Goal: Find specific page/section: Find specific page/section

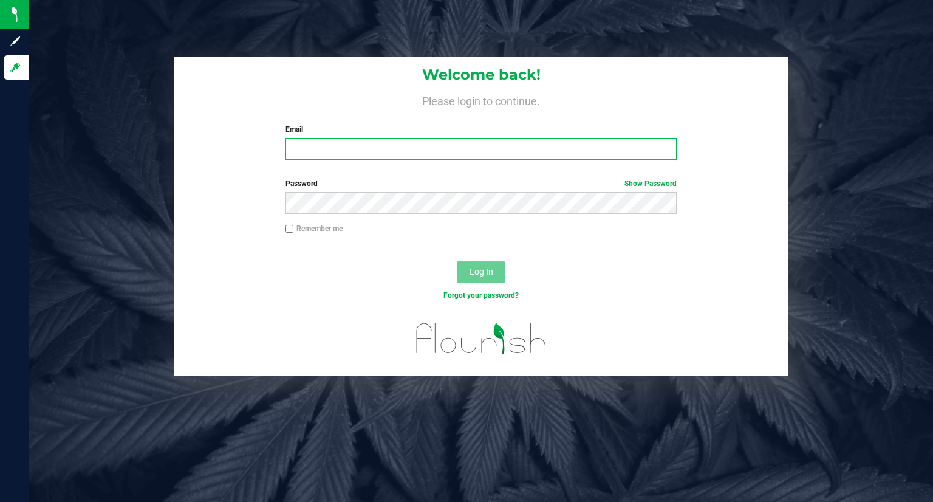
type input "jerry@curadorbrands.com"
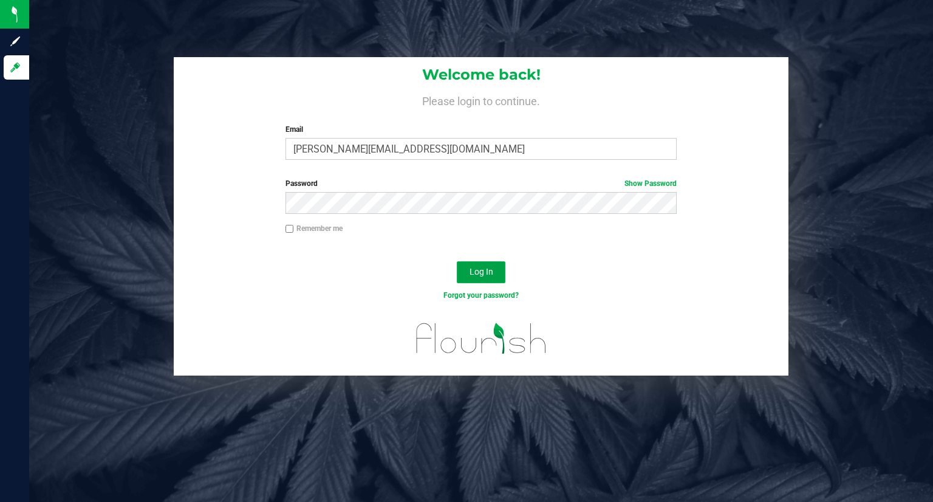
click at [464, 276] on button "Log In" at bounding box center [481, 272] width 49 height 22
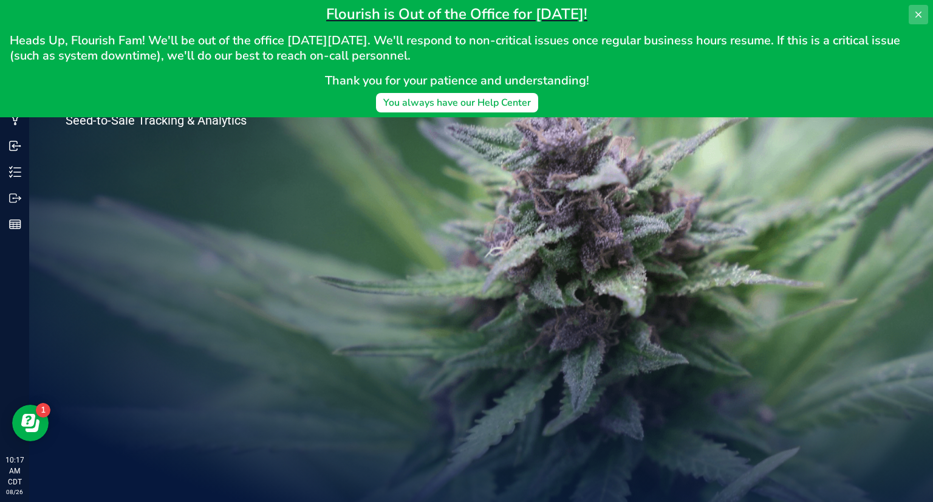
click at [916, 18] on icon at bounding box center [919, 15] width 10 height 10
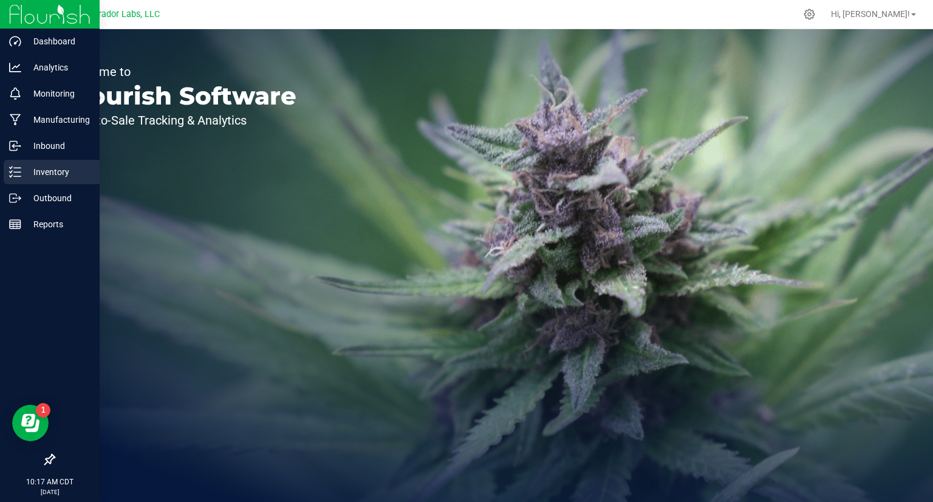
click at [18, 174] on icon at bounding box center [15, 172] width 12 height 12
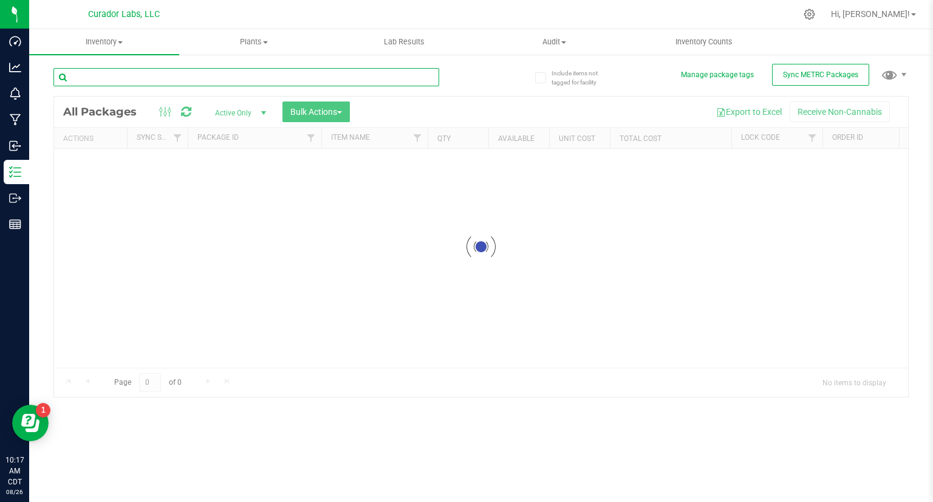
click at [135, 79] on input "text" at bounding box center [246, 77] width 386 height 18
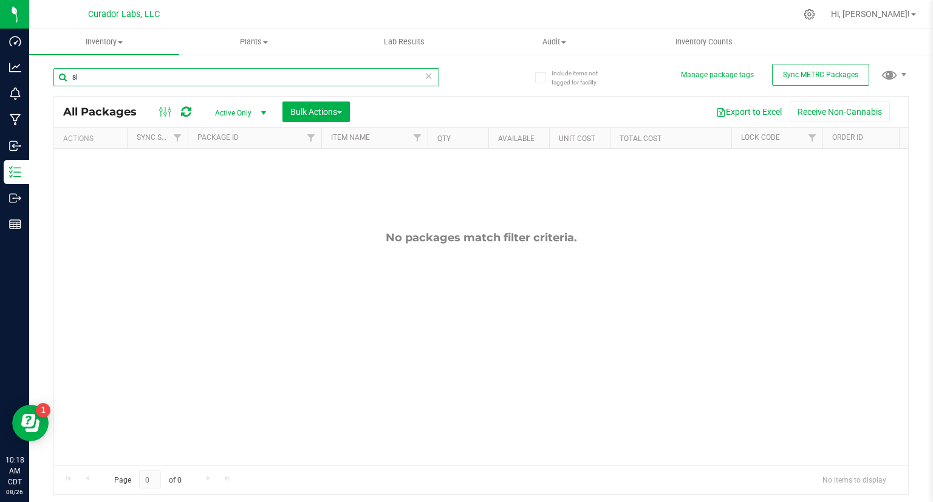
type input "s"
drag, startPoint x: 119, startPoint y: 80, endPoint x: 66, endPoint y: 81, distance: 53.5
click at [66, 81] on input "dye" at bounding box center [246, 77] width 386 height 18
type input "shirt"
click at [109, 44] on span "Inventory" at bounding box center [104, 41] width 150 height 11
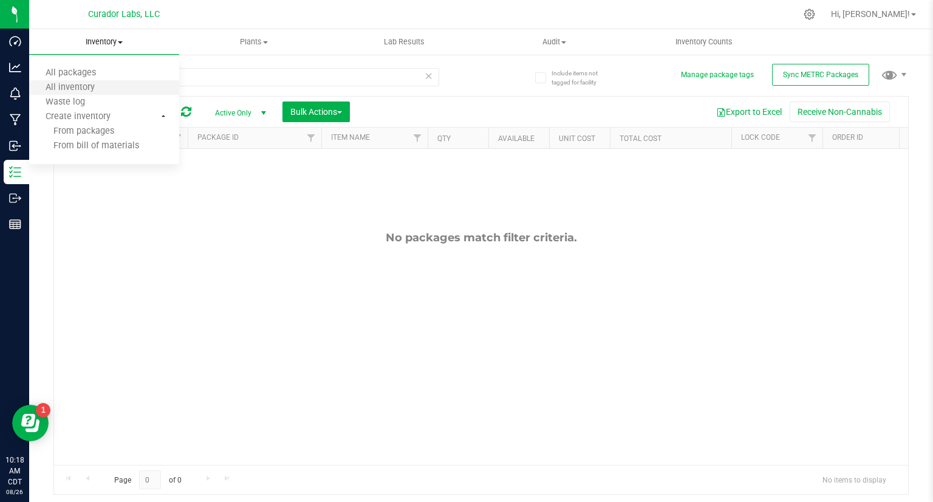
click at [92, 81] on li "All inventory" at bounding box center [104, 88] width 150 height 15
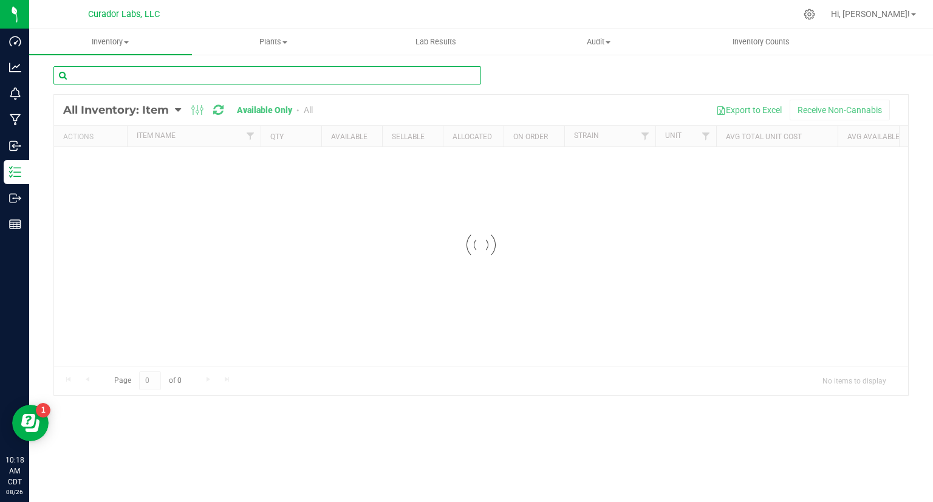
click at [154, 83] on input "text" at bounding box center [267, 75] width 428 height 18
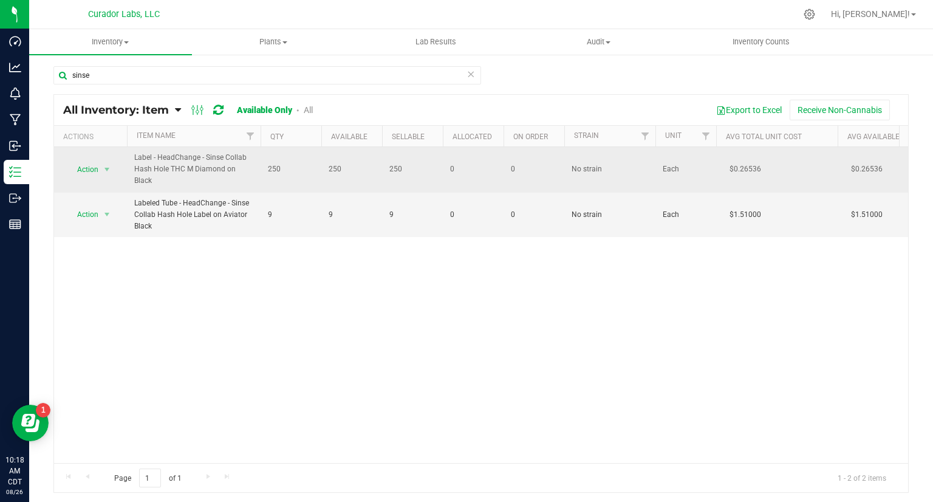
click at [211, 171] on span "Label - HeadChange - Sinse Collab Hash Hole THC M Diamond on Black" at bounding box center [193, 169] width 119 height 35
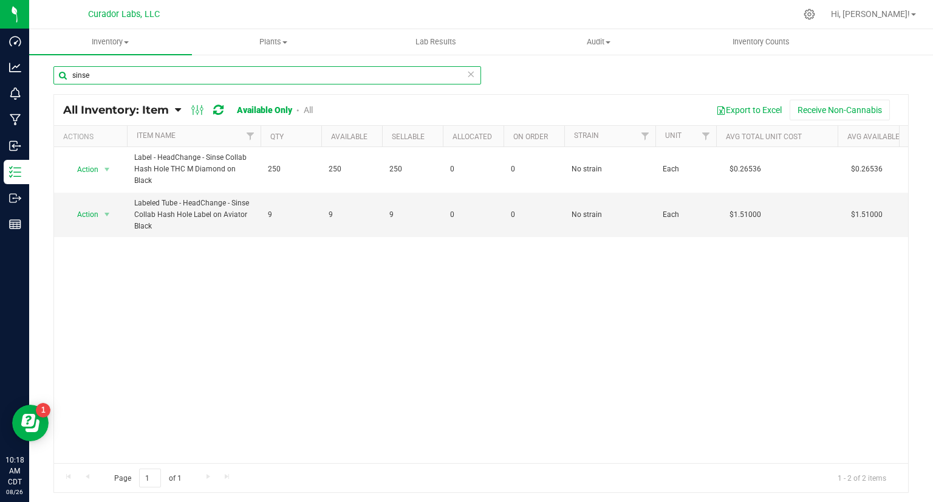
drag, startPoint x: 98, startPoint y: 77, endPoint x: 39, endPoint y: 78, distance: 58.3
click at [39, 78] on div "sinse All Inventory: Item Item Summary Item (default) Item by Strain Item by Lo…" at bounding box center [481, 243] width 904 height 380
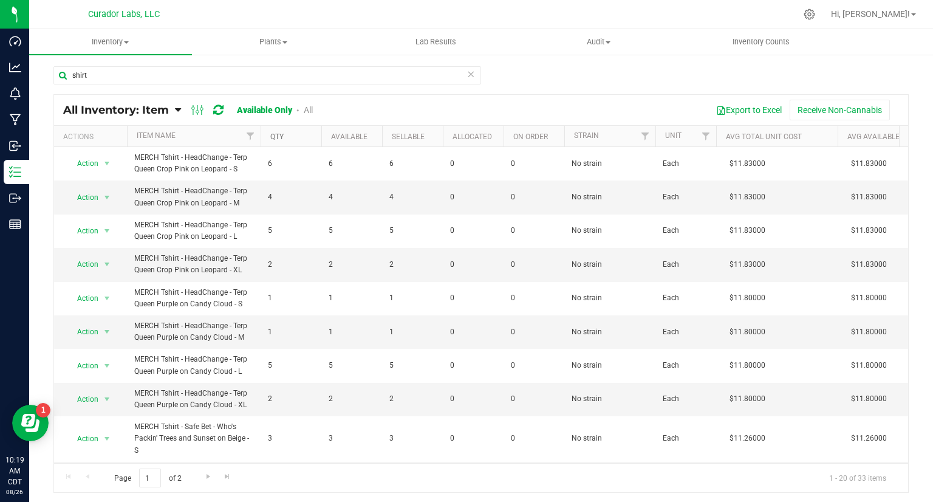
click at [282, 138] on link "Qty" at bounding box center [276, 136] width 13 height 9
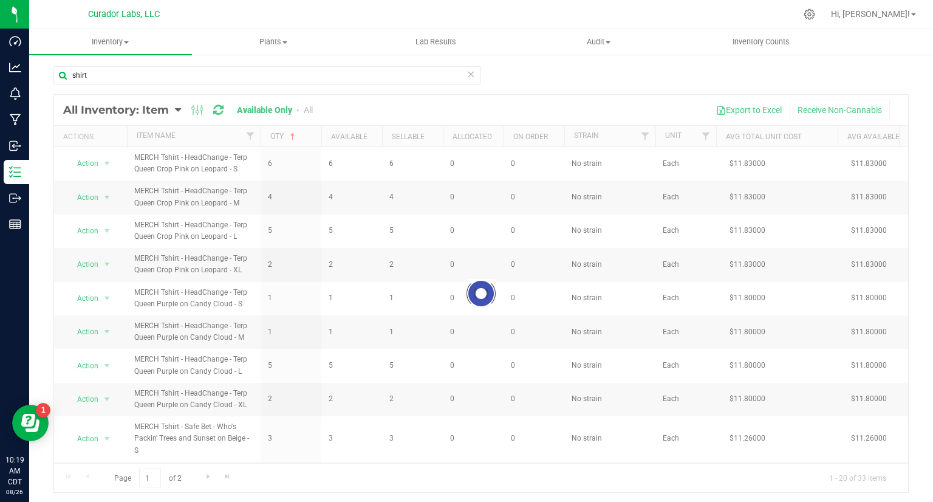
click at [284, 138] on div at bounding box center [481, 293] width 854 height 397
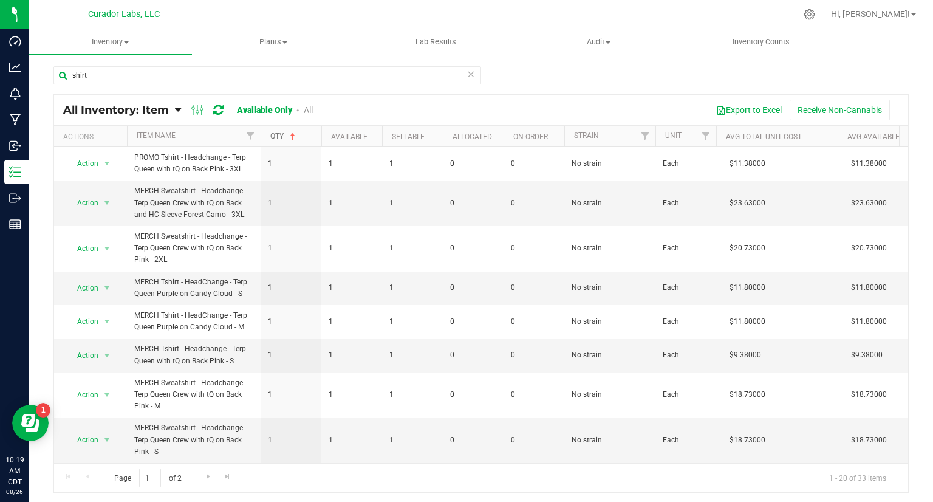
click at [284, 138] on link "Qty" at bounding box center [283, 136] width 27 height 9
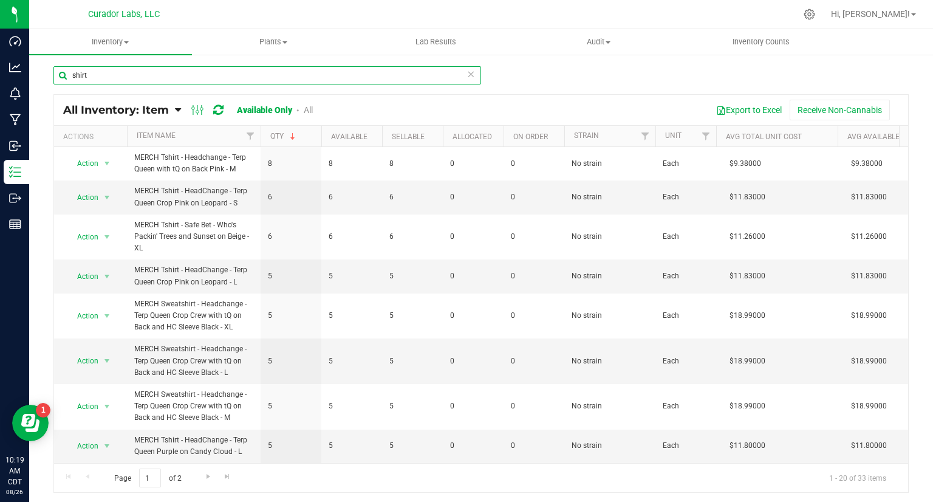
drag, startPoint x: 97, startPoint y: 69, endPoint x: 49, endPoint y: 72, distance: 48.1
click at [49, 72] on div "shirt All Inventory: Item Item Summary Item (default) Item by Strain Item by Lo…" at bounding box center [481, 243] width 904 height 380
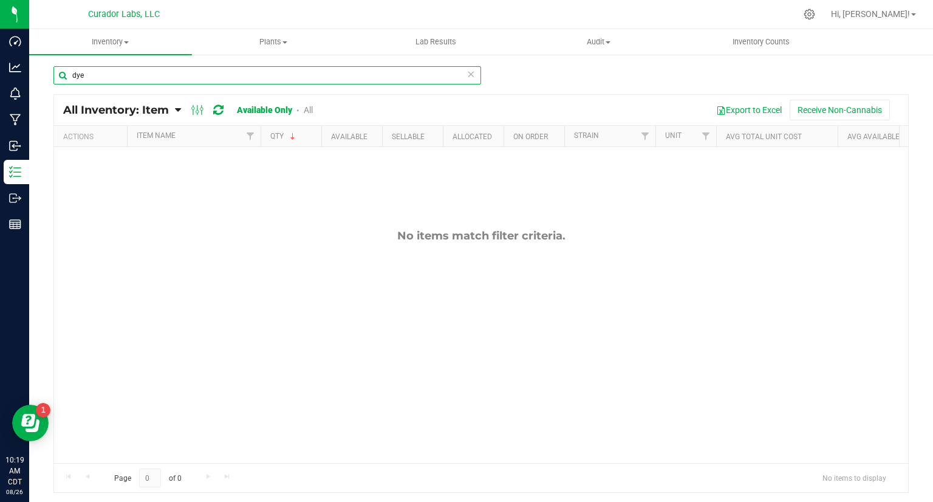
drag, startPoint x: 100, startPoint y: 78, endPoint x: 70, endPoint y: 76, distance: 29.9
click at [70, 76] on input "dye" at bounding box center [267, 75] width 428 height 18
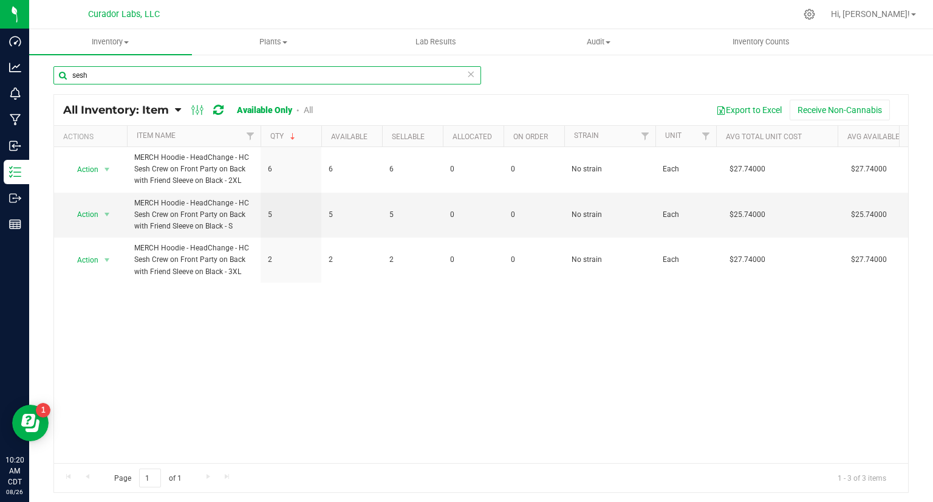
drag, startPoint x: 116, startPoint y: 78, endPoint x: 58, endPoint y: 78, distance: 58.3
click at [58, 78] on input "sesh" at bounding box center [267, 75] width 428 height 18
type input "tee"
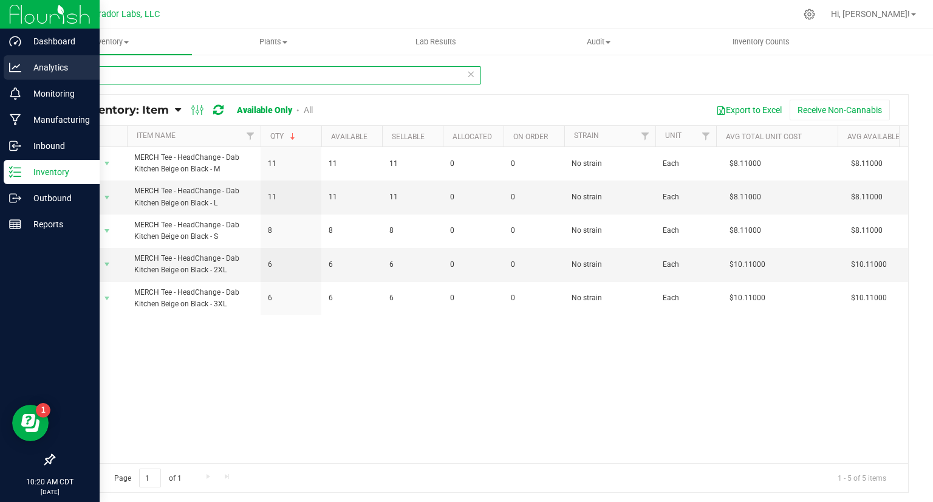
drag, startPoint x: 92, startPoint y: 73, endPoint x: 7, endPoint y: 78, distance: 85.8
click at [7, 78] on div "Dashboard Analytics Monitoring Manufacturing Inbound Inventory Outbound Reports…" at bounding box center [466, 251] width 933 height 502
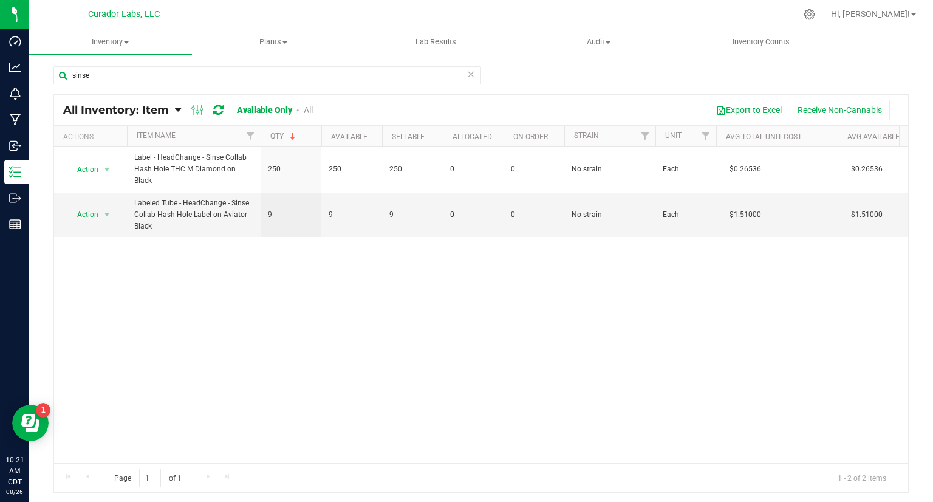
click at [98, 64] on div "sinse All Inventory: Item Item Summary Item (default) Item by Strain Item by Lo…" at bounding box center [481, 243] width 904 height 380
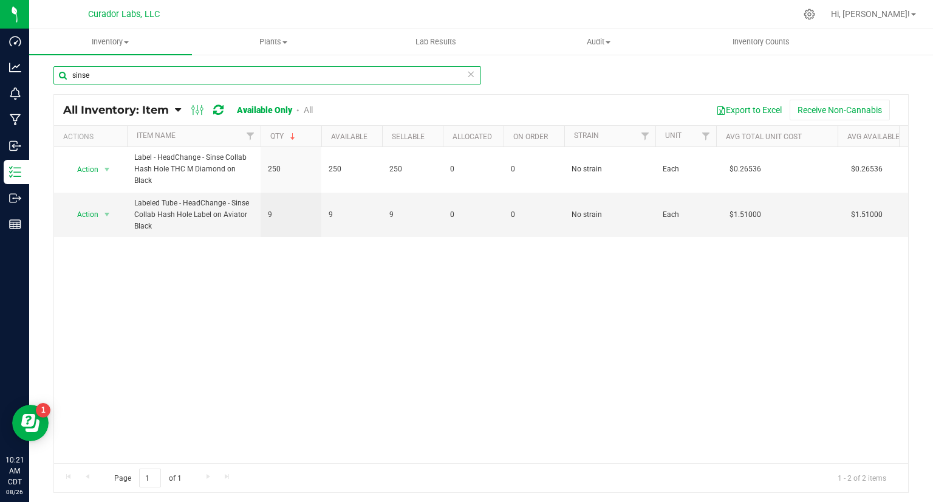
click at [94, 73] on input "sinse" at bounding box center [267, 75] width 428 height 18
type input "dye"
